Goal: Task Accomplishment & Management: Manage account settings

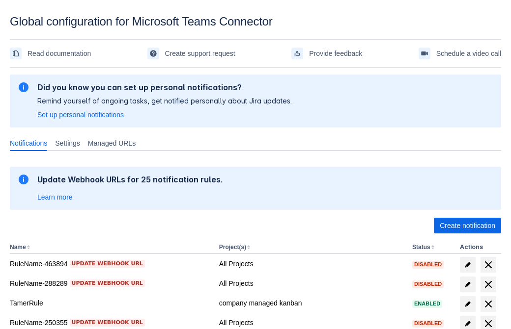
click at [467, 226] on span "Create notification" at bounding box center [466, 226] width 55 height 16
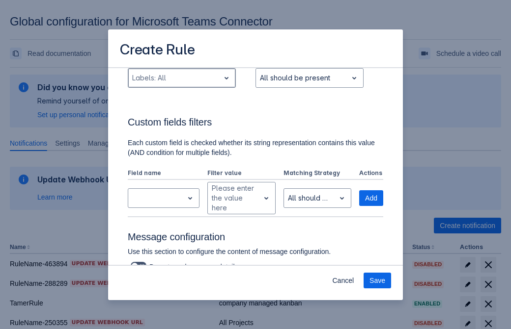
click at [181, 84] on div "Scrollable content" at bounding box center [173, 78] width 83 height 12
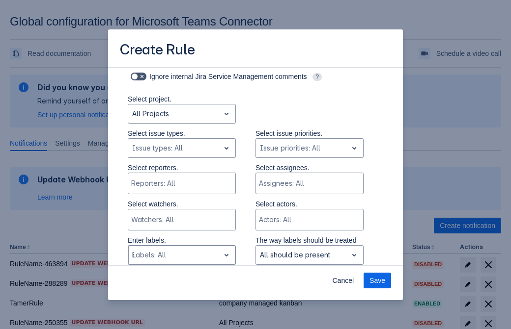
type input "840664_label"
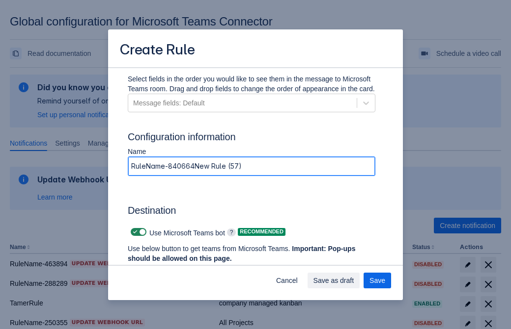
type input "RuleName-840664New Rule (57)"
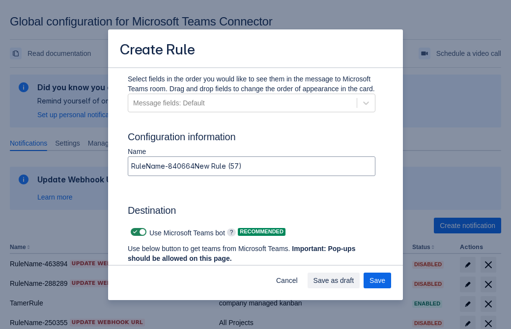
click at [134, 232] on span "Scrollable content" at bounding box center [135, 232] width 8 height 8
click at [134, 232] on input "Scrollable content" at bounding box center [134, 232] width 6 height 6
checkbox input "false"
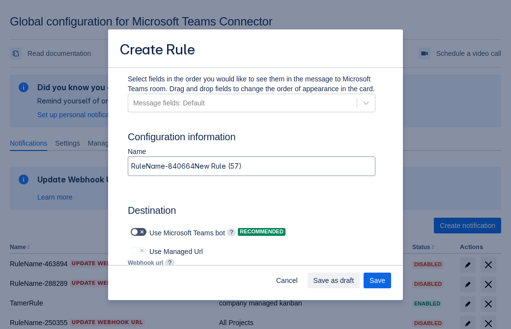
type input "https://prod-172.westeurope.logic.azure.com:443/workflows/ae977bb6ae334c9d95dfe…"
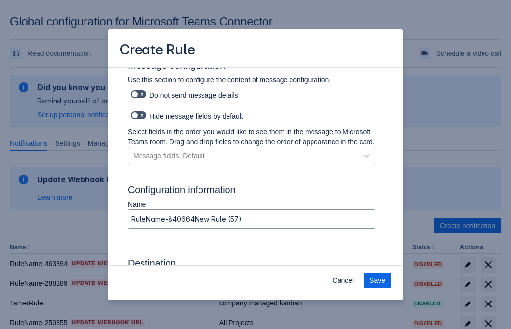
click at [377, 281] on span "Save" at bounding box center [377, 281] width 16 height 16
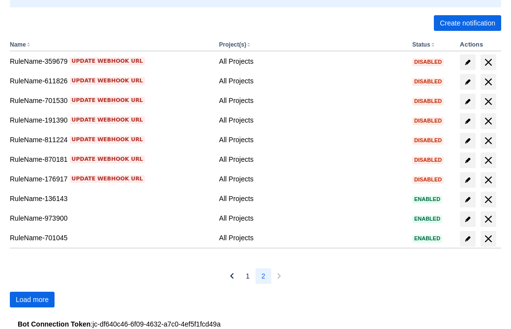
click at [32, 300] on span "Load more" at bounding box center [32, 300] width 33 height 16
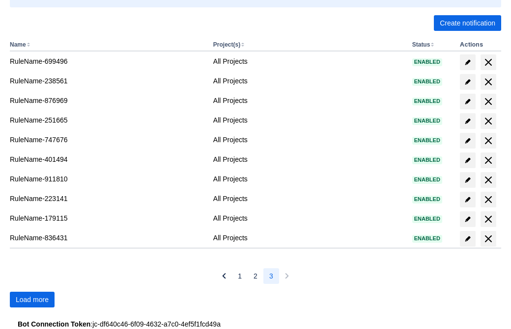
click at [32, 300] on span "Load more" at bounding box center [32, 300] width 33 height 16
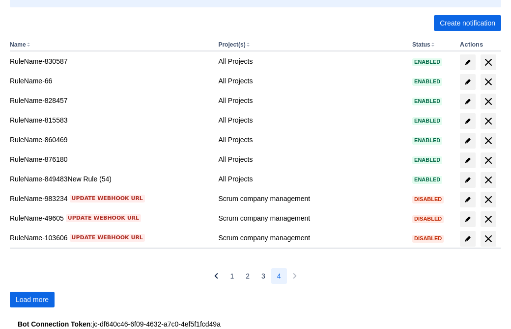
click at [32, 300] on span "Load more" at bounding box center [32, 300] width 33 height 16
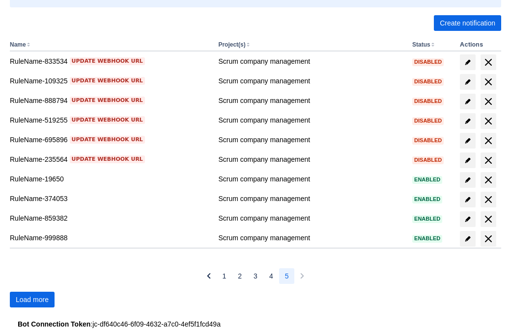
click at [32, 300] on span "Load more" at bounding box center [32, 300] width 33 height 16
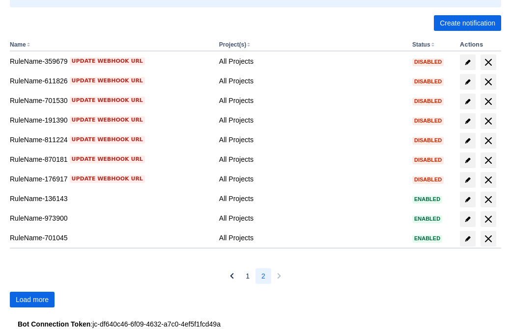
click at [32, 300] on span "Load more" at bounding box center [32, 300] width 33 height 16
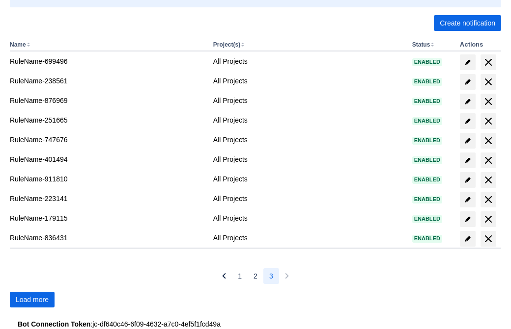
click at [32, 300] on span "Load more" at bounding box center [32, 300] width 33 height 16
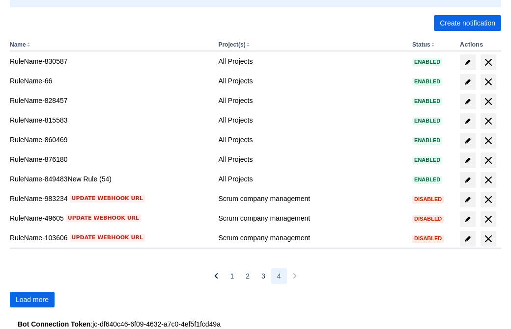
click at [32, 300] on span "Load more" at bounding box center [32, 300] width 33 height 16
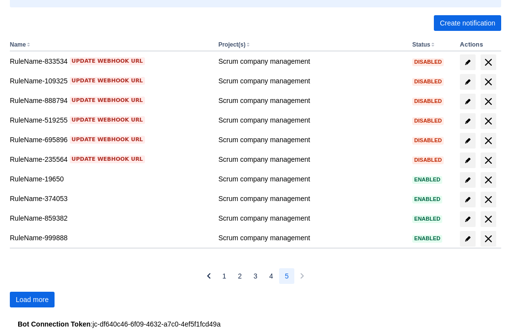
click at [32, 300] on span "Load more" at bounding box center [32, 300] width 33 height 16
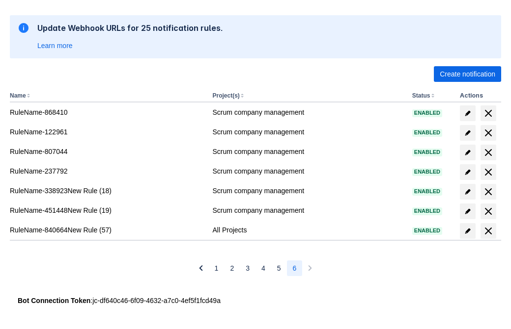
scroll to position [152, 0]
click at [488, 231] on span "delete" at bounding box center [488, 231] width 12 height 12
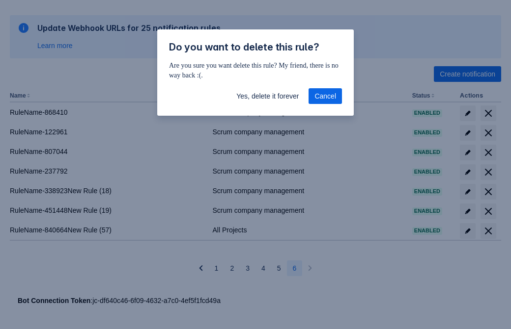
click at [267, 96] on span "Yes, delete it forever" at bounding box center [267, 96] width 62 height 16
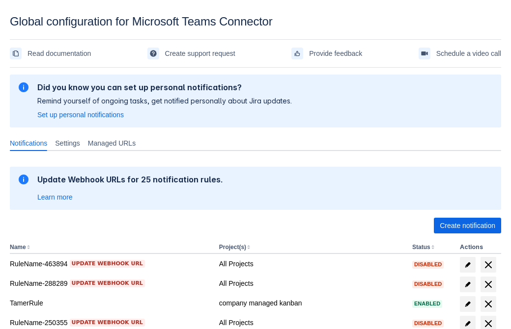
click at [467, 226] on span "Create notification" at bounding box center [466, 226] width 55 height 16
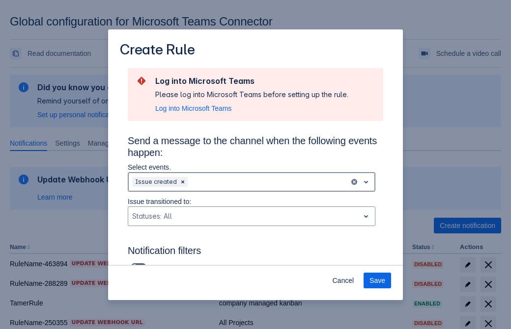
click at [251, 182] on div "Scrollable content" at bounding box center [268, 182] width 156 height 12
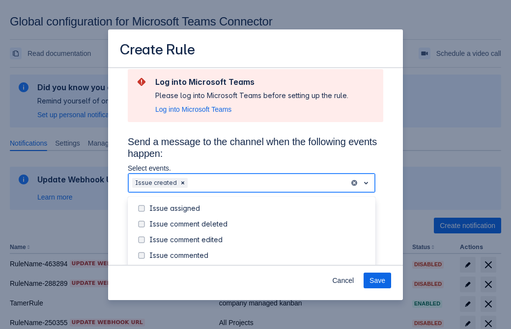
scroll to position [106, 0]
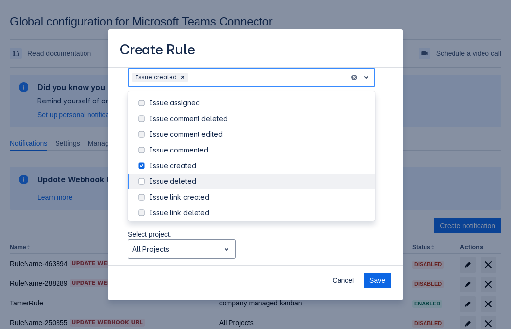
click at [259, 166] on div "Issue created" at bounding box center [259, 166] width 220 height 10
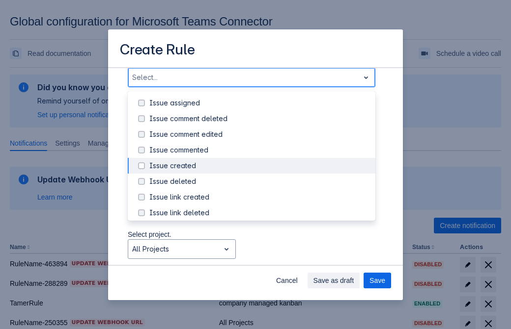
click at [259, 255] on div "Issue updated" at bounding box center [259, 260] width 220 height 10
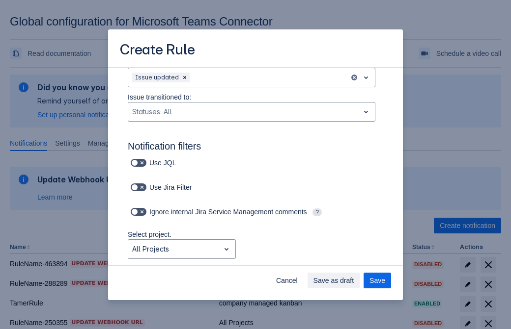
type input "414209_label"
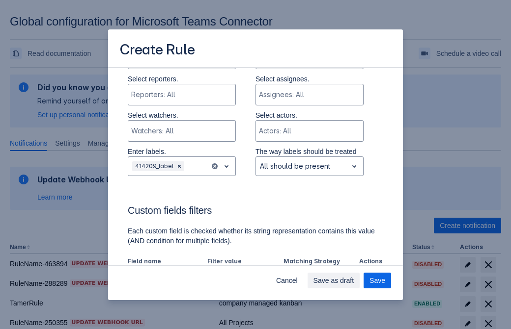
scroll to position [643, 0]
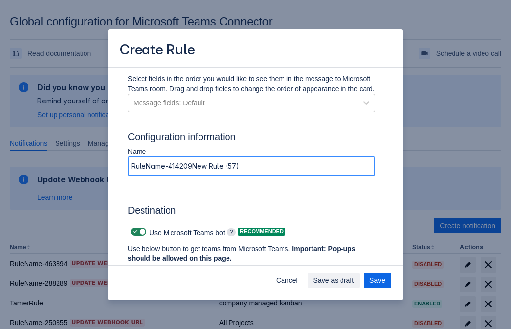
type input "RuleName-414209New Rule (57)"
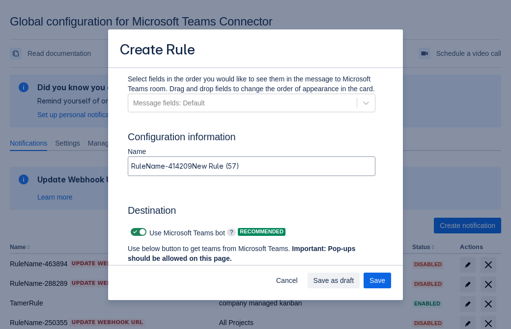
click at [134, 232] on span "Scrollable content" at bounding box center [135, 232] width 8 height 8
click at [134, 232] on input "Scrollable content" at bounding box center [134, 232] width 6 height 6
checkbox input "false"
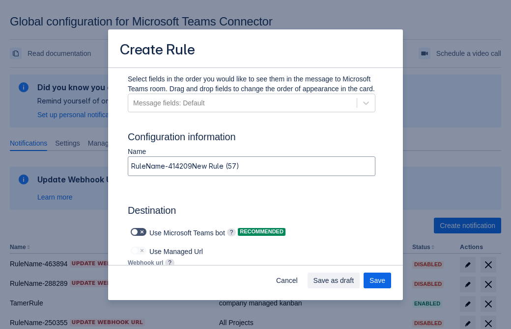
type input "https://prod-112.westeurope.logic.azure.com:443/workflows/bae959254738451b85002…"
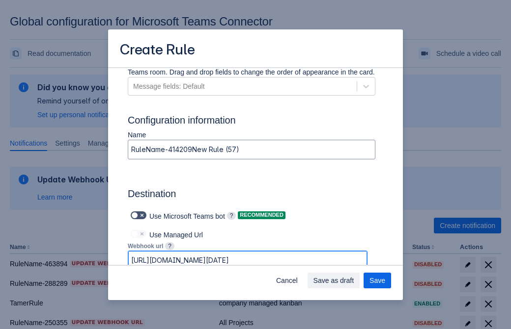
click at [354, 281] on span "Save as draft" at bounding box center [333, 281] width 41 height 16
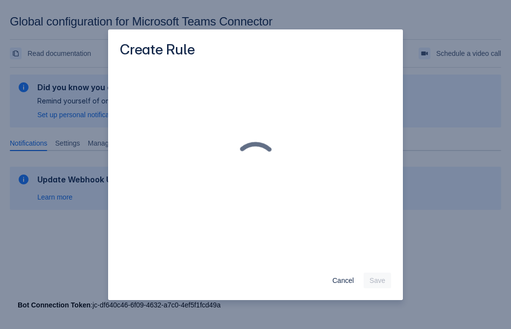
scroll to position [0, 0]
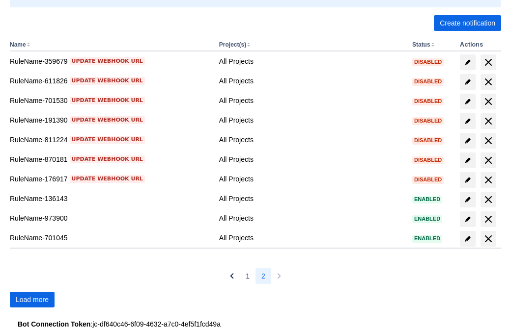
click at [32, 300] on span "Load more" at bounding box center [32, 300] width 33 height 16
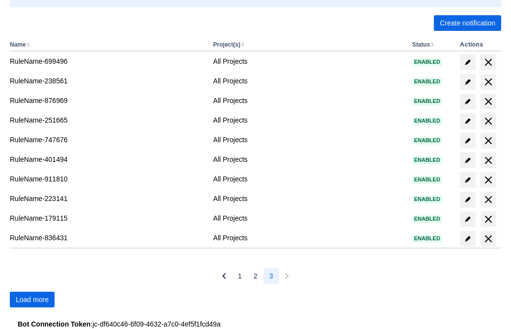
click at [32, 300] on span "Load more" at bounding box center [32, 300] width 33 height 16
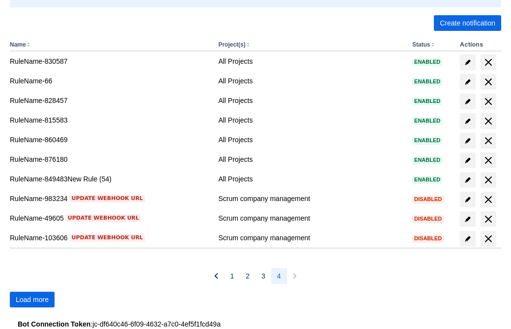
click at [32, 300] on span "Load more" at bounding box center [32, 300] width 33 height 16
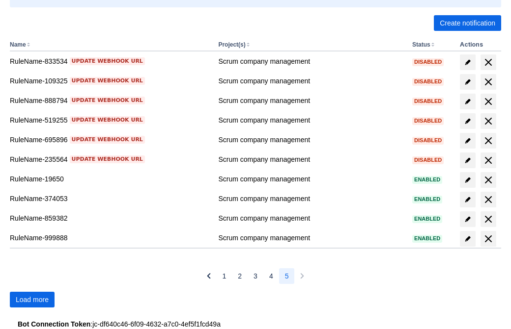
click at [32, 300] on span "Load more" at bounding box center [32, 300] width 33 height 16
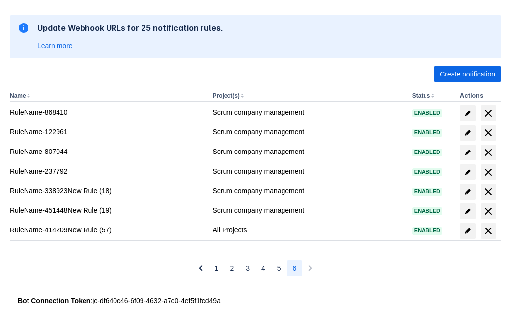
scroll to position [152, 0]
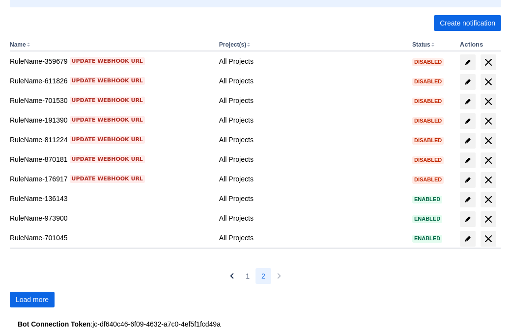
click at [32, 300] on span "Load more" at bounding box center [32, 300] width 33 height 16
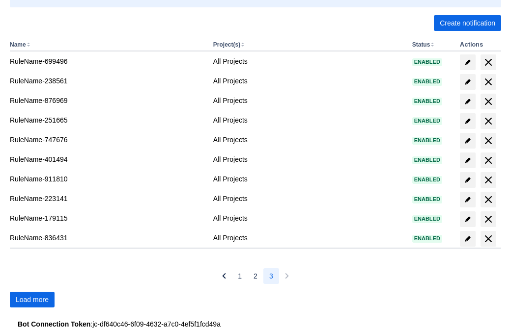
click at [32, 300] on span "Load more" at bounding box center [32, 300] width 33 height 16
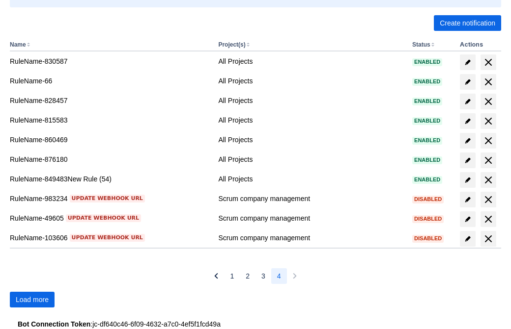
click at [32, 300] on span "Load more" at bounding box center [32, 300] width 33 height 16
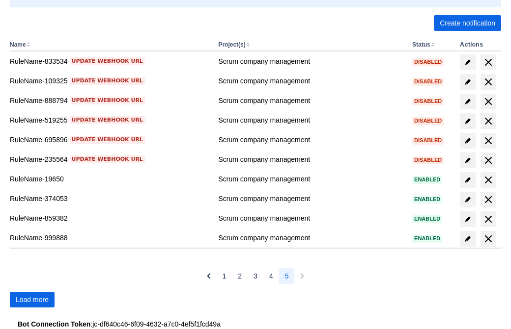
click at [32, 300] on span "Load more" at bounding box center [32, 300] width 33 height 16
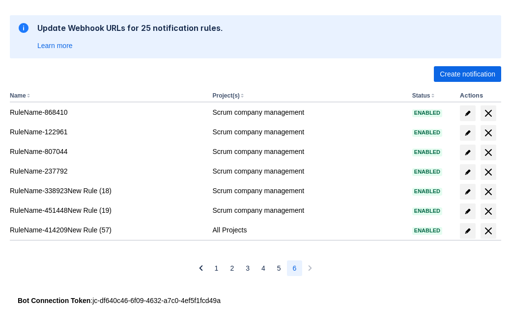
click at [488, 231] on span "delete" at bounding box center [488, 231] width 12 height 12
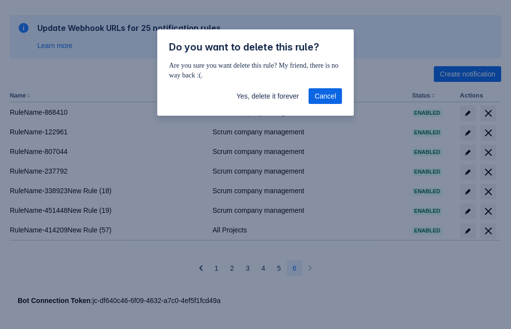
click at [267, 96] on span "Yes, delete it forever" at bounding box center [267, 96] width 62 height 16
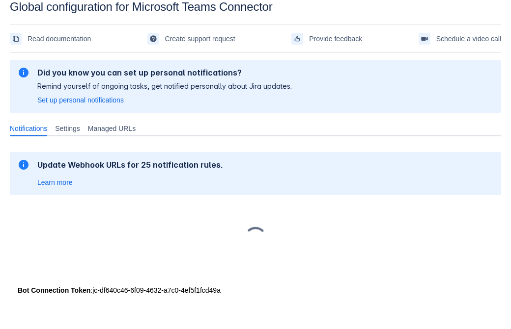
scroll to position [15, 0]
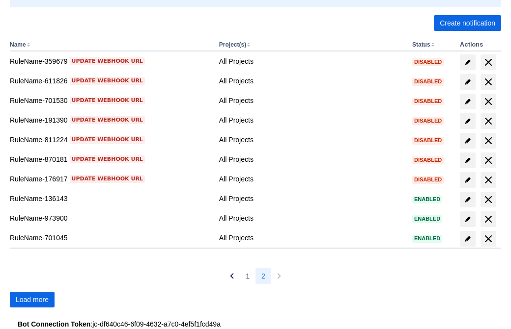
click at [32, 300] on span "Load more" at bounding box center [32, 300] width 33 height 16
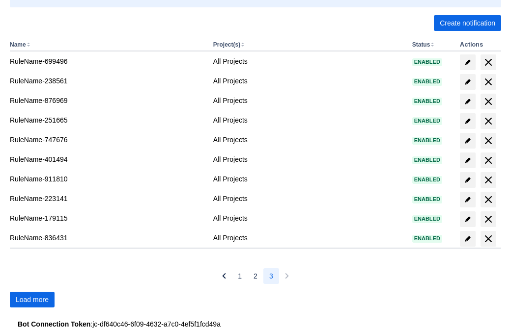
click at [32, 300] on span "Load more" at bounding box center [32, 300] width 33 height 16
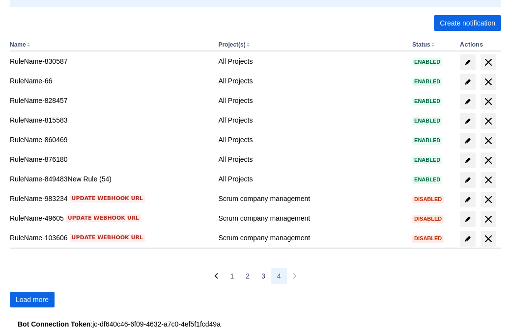
click at [32, 300] on span "Load more" at bounding box center [32, 300] width 33 height 16
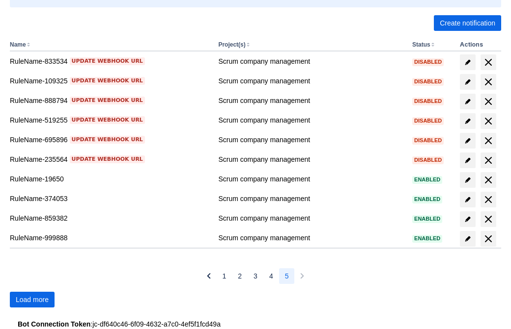
click at [32, 300] on span "Load more" at bounding box center [32, 300] width 33 height 16
